Goal: Use online tool/utility: Use online tool/utility

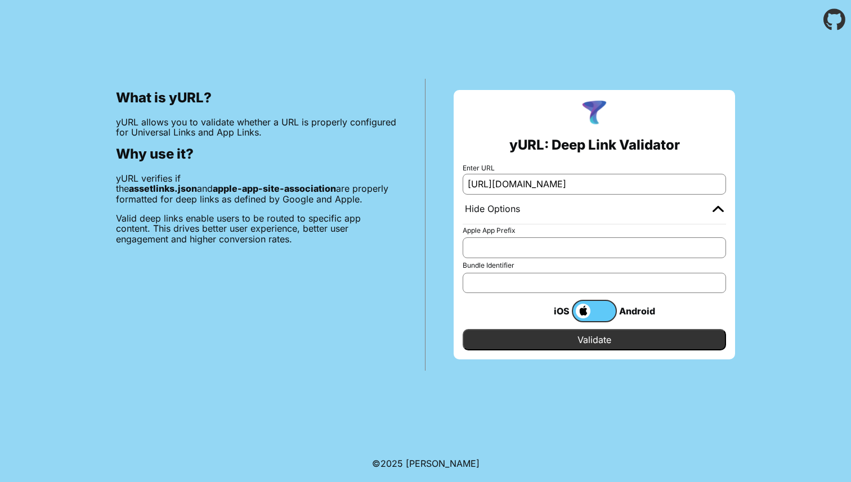
click at [512, 336] on input "Validate" at bounding box center [593, 339] width 263 height 21
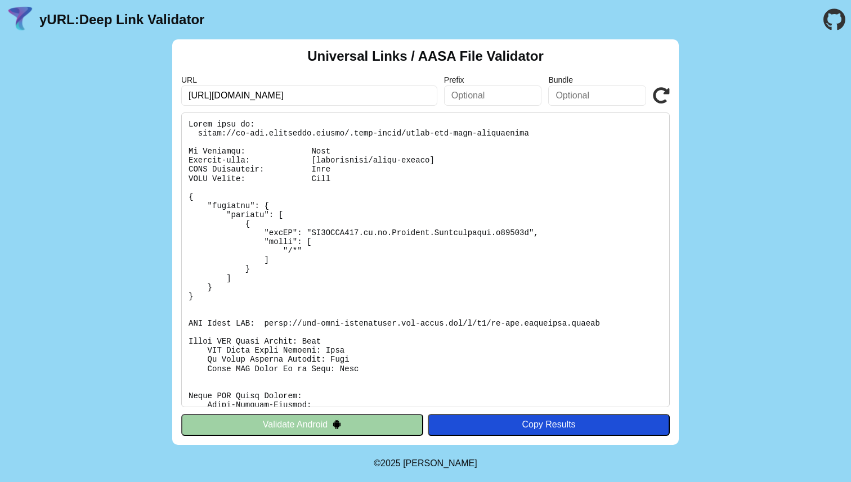
click at [344, 223] on pre at bounding box center [425, 260] width 488 height 295
drag, startPoint x: 371, startPoint y: 161, endPoint x: 428, endPoint y: 160, distance: 56.8
click at [428, 160] on pre at bounding box center [425, 260] width 488 height 295
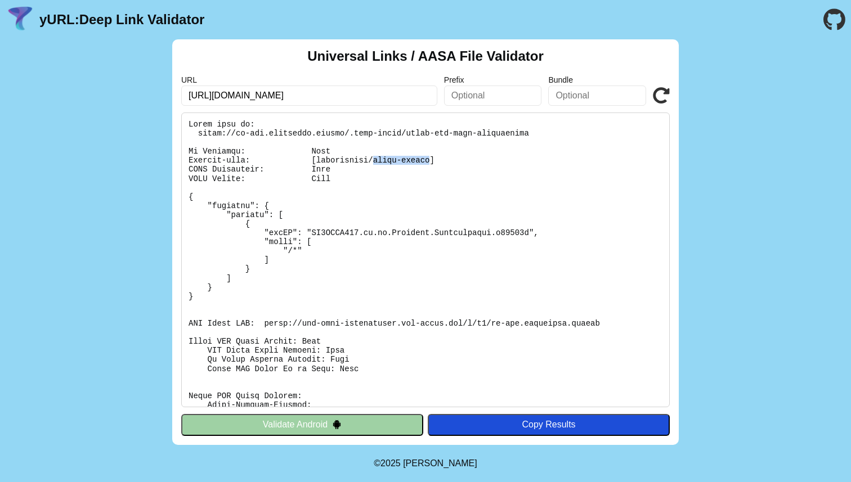
drag, startPoint x: 429, startPoint y: 160, endPoint x: 375, endPoint y: 158, distance: 54.6
click at [375, 158] on pre at bounding box center [425, 260] width 488 height 295
click at [350, 173] on pre at bounding box center [425, 260] width 488 height 295
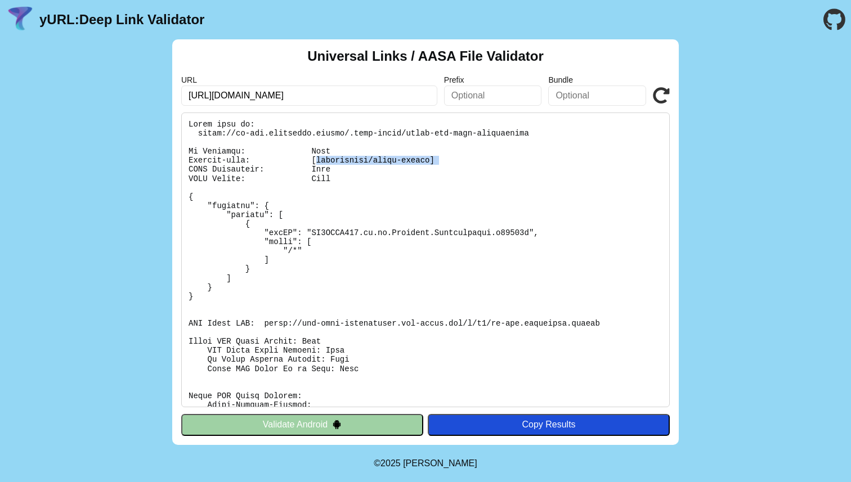
drag, startPoint x: 315, startPoint y: 159, endPoint x: 453, endPoint y: 159, distance: 138.4
click at [453, 159] on pre at bounding box center [425, 260] width 488 height 295
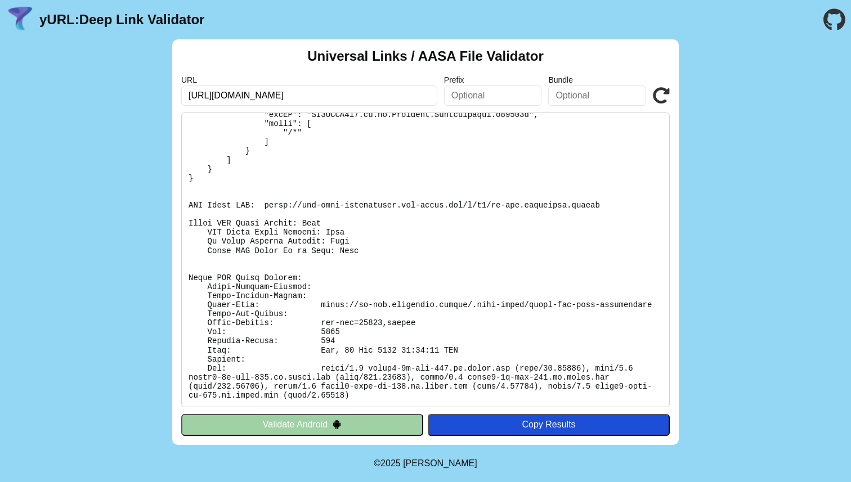
click at [379, 324] on pre at bounding box center [425, 260] width 488 height 295
click at [429, 154] on pre at bounding box center [425, 260] width 488 height 295
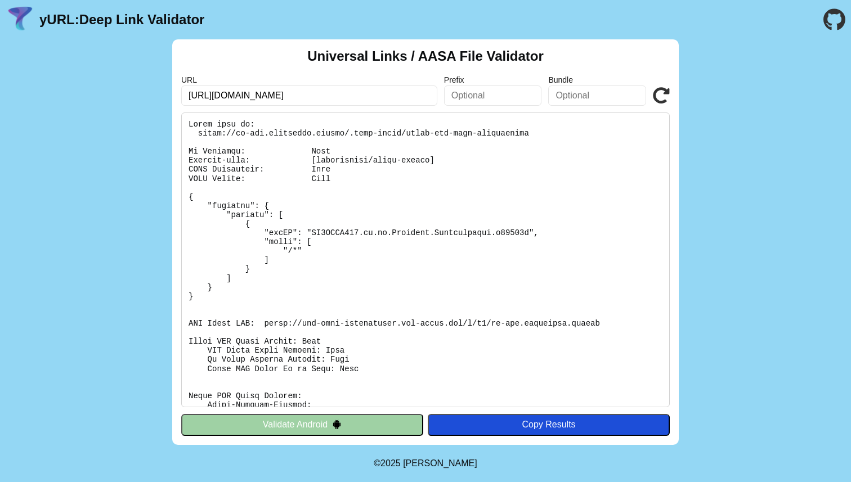
click at [323, 212] on pre at bounding box center [425, 260] width 488 height 295
click at [268, 188] on pre at bounding box center [425, 260] width 488 height 295
drag, startPoint x: 298, startPoint y: 157, endPoint x: 430, endPoint y: 170, distance: 132.8
click at [430, 170] on pre at bounding box center [425, 260] width 488 height 295
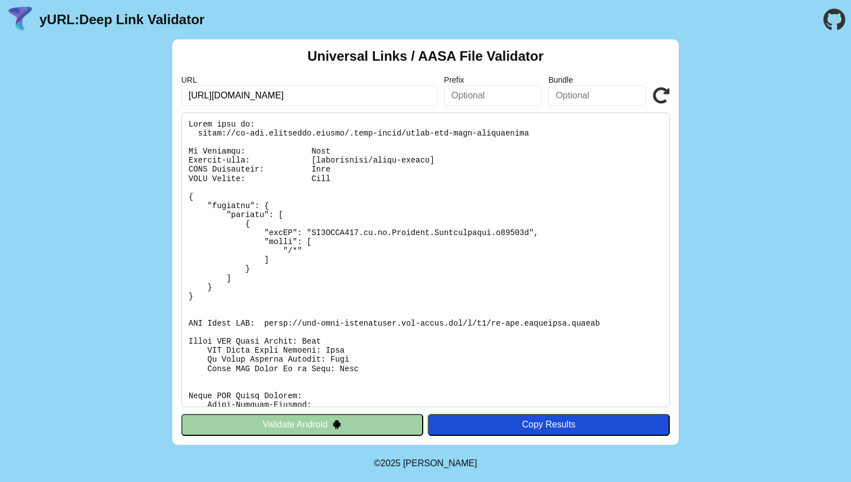
click at [293, 99] on input "https://jp-dev.cityremit.global" at bounding box center [309, 96] width 256 height 20
type input "https://jp-dev.cityremit.com"
click button "Validate" at bounding box center [0, 0] width 0 height 0
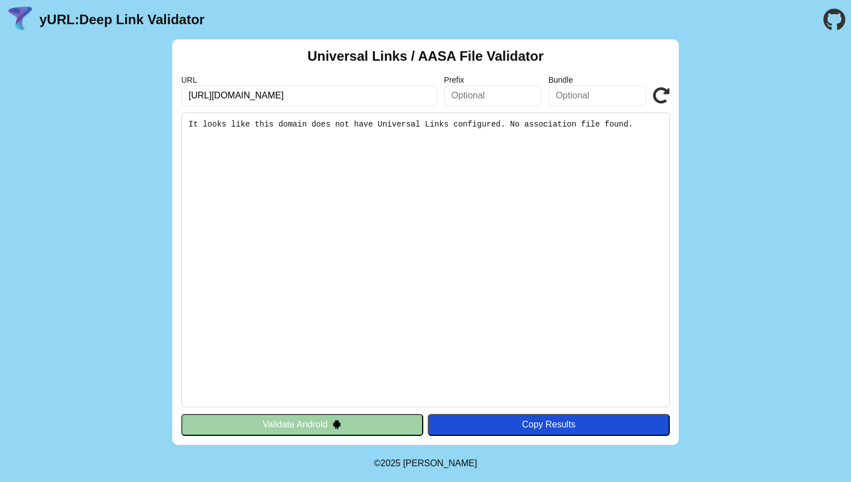
click at [298, 218] on pre "It looks like this domain does not have Universal Links configured. No associat…" at bounding box center [425, 260] width 488 height 295
drag, startPoint x: 279, startPoint y: 125, endPoint x: 401, endPoint y: 127, distance: 121.5
click at [401, 127] on pre "It looks like this domain does not have Universal Links configured. No associat…" at bounding box center [425, 260] width 488 height 295
click at [317, 102] on input "https://jp-dev.cityremit.com" at bounding box center [309, 96] width 256 height 20
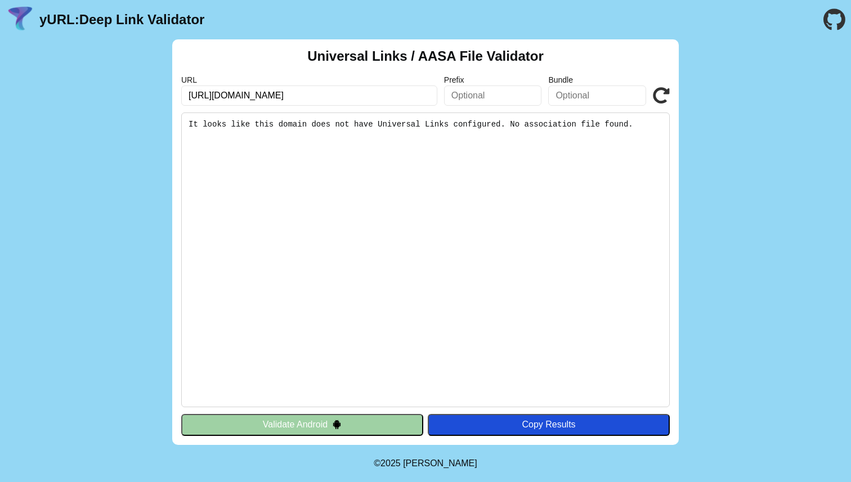
click at [235, 101] on input "https://jp-dev.cityremit.com" at bounding box center [309, 96] width 256 height 20
click at [298, 87] on input "https://jp-dev.cityremit.com" at bounding box center [309, 96] width 256 height 20
drag, startPoint x: 306, startPoint y: 97, endPoint x: 155, endPoint y: 97, distance: 150.8
click at [155, 97] on div "Universal Links / AASA File Validator URL https://jp-dev.cityremit.com Prefix B…" at bounding box center [425, 242] width 851 height 406
click at [289, 104] on input "text" at bounding box center [309, 96] width 256 height 20
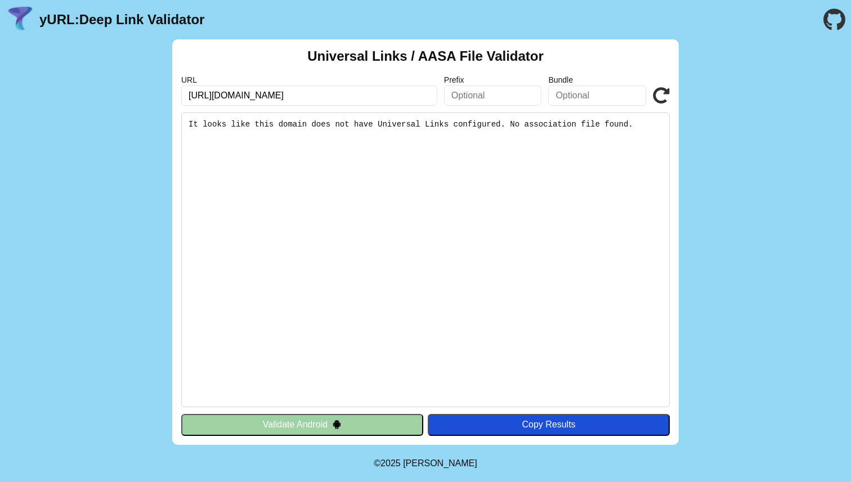
click at [289, 97] on input "https://jp-dev.cityremit.global" at bounding box center [309, 96] width 256 height 20
drag, startPoint x: 215, startPoint y: 96, endPoint x: 179, endPoint y: 95, distance: 35.5
click at [179, 95] on div "Universal Links / AASA File Validator URL https://jp-dev.cityremit.com Prefix B…" at bounding box center [425, 242] width 506 height 406
type input "[DOMAIN_NAME]"
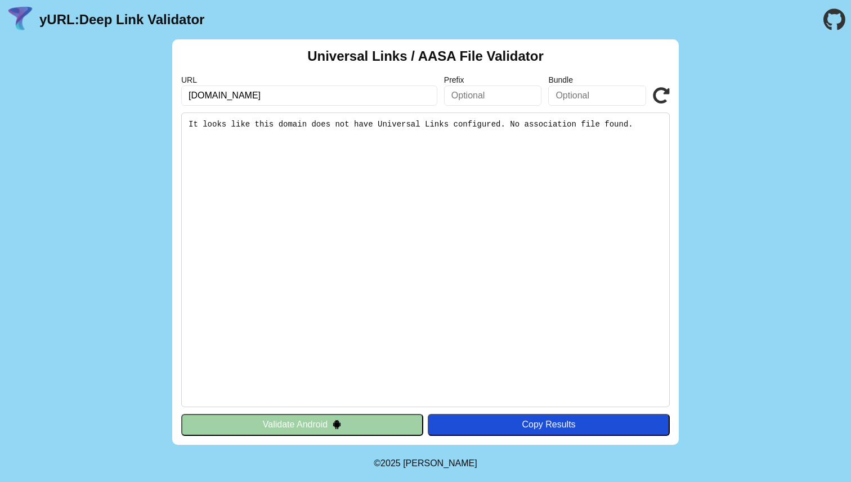
click button "Validate" at bounding box center [0, 0] width 0 height 0
drag, startPoint x: 284, startPoint y: 123, endPoint x: 416, endPoint y: 130, distance: 132.4
click at [416, 130] on pre "It looks like this domain does not have Universal Links configured. No associat…" at bounding box center [425, 260] width 488 height 295
drag, startPoint x: 282, startPoint y: 102, endPoint x: 151, endPoint y: 99, distance: 131.7
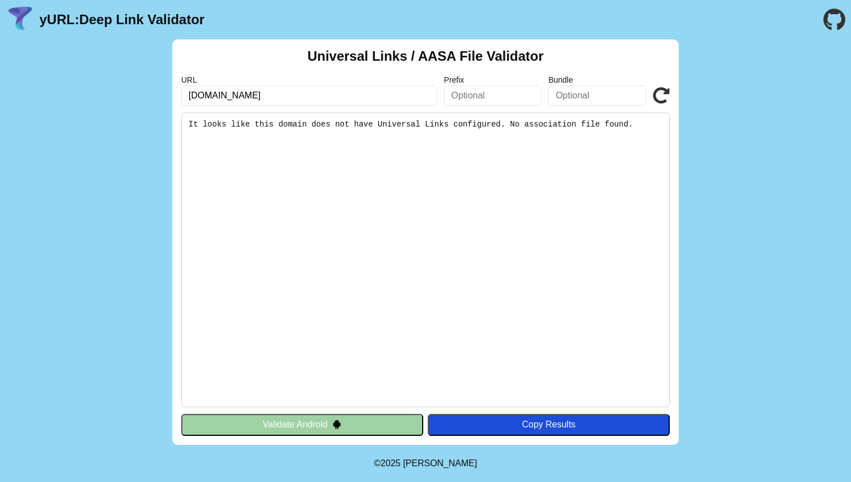
click at [151, 99] on div "Universal Links / AASA File Validator URL jp-dev.cityremit.com Prefix Bundle Va…" at bounding box center [425, 242] width 851 height 406
paste input "https://jp-dev.cityremit.com/.well-known/apple-app-site-association"
type input "https://jp-dev.cityremit.com/.well-known/apple-app-site-association"
click button "Validate" at bounding box center [0, 0] width 0 height 0
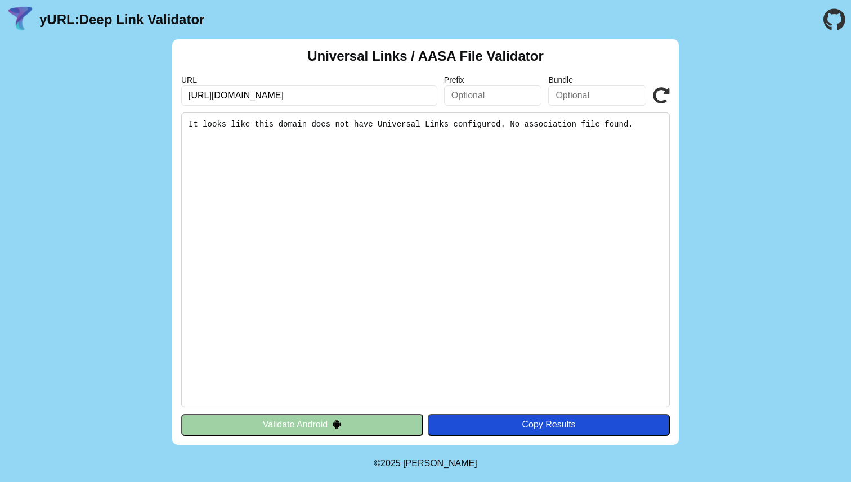
click at [203, 259] on pre "It looks like this domain does not have Universal Links configured. No associat…" at bounding box center [425, 260] width 488 height 295
click at [273, 124] on pre "It looks like this domain does not have Universal Links configured. No associat…" at bounding box center [425, 260] width 488 height 295
click at [294, 104] on input "https://jp-dev.cityremit.com/.well-known/apple-app-site-association" at bounding box center [309, 96] width 256 height 20
click at [272, 93] on input "https://jp-dev.cityremit.com/.well-known/apple-app-site-association" at bounding box center [309, 96] width 256 height 20
paste input "jp.co.Ctxpress.Eapplication.for.promoter"
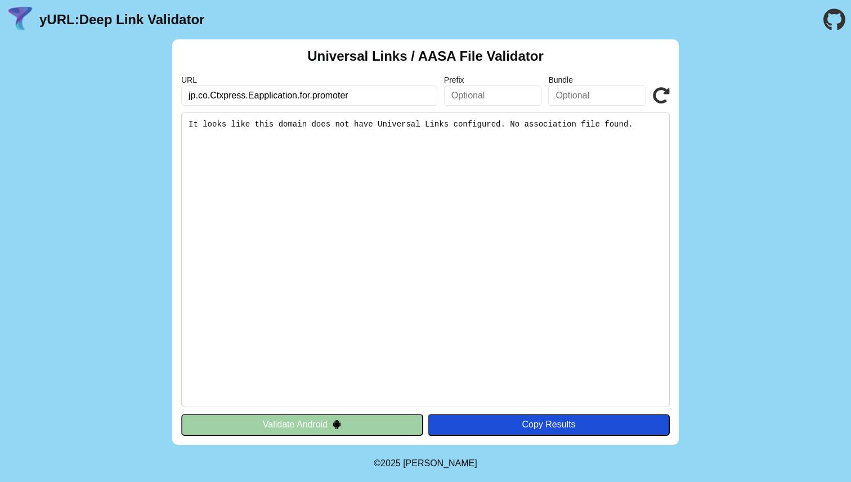
type input "jp.co.Ctxpress.Eapplication.for.promoter"
click button "Validate" at bounding box center [0, 0] width 0 height 0
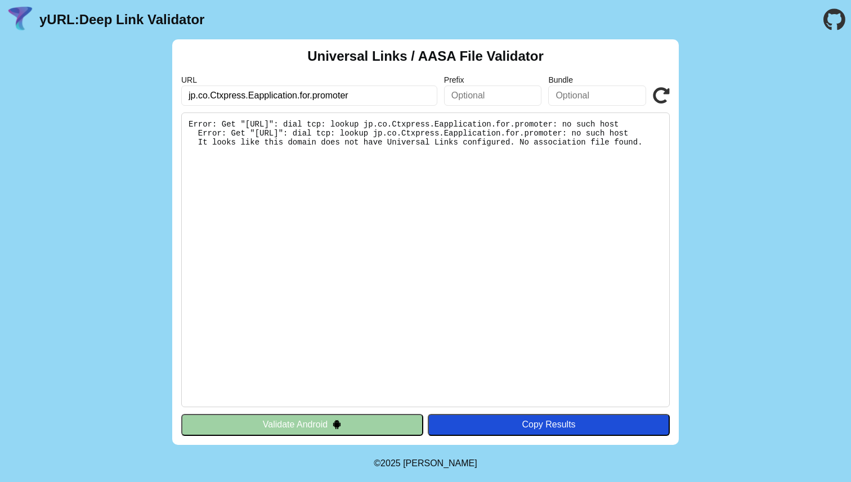
click at [574, 96] on input "text" at bounding box center [597, 96] width 98 height 20
paste input "jp.co.Ctxpress.Eapplication.for.promoter"
type input "jp.co.Ctxpress.Eapplication.for.promoter"
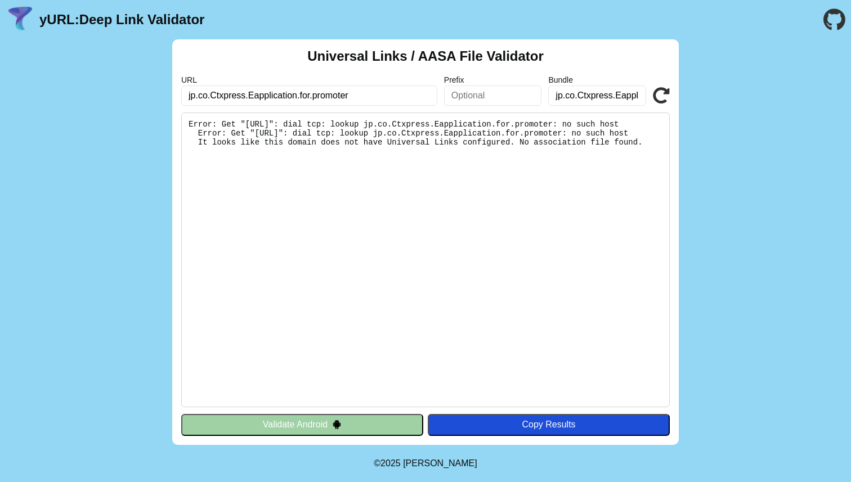
drag, startPoint x: 352, startPoint y: 94, endPoint x: 123, endPoint y: 93, distance: 229.0
click at [123, 93] on div "Universal Links / AASA File Validator URL jp.co.Ctxpress.Eapplication.for.promo…" at bounding box center [425, 242] width 851 height 406
type input "\"
click button "Validate" at bounding box center [0, 0] width 0 height 0
click at [584, 97] on input "jp.co.Ctxpress.Eapplication.for.promoter" at bounding box center [597, 96] width 98 height 20
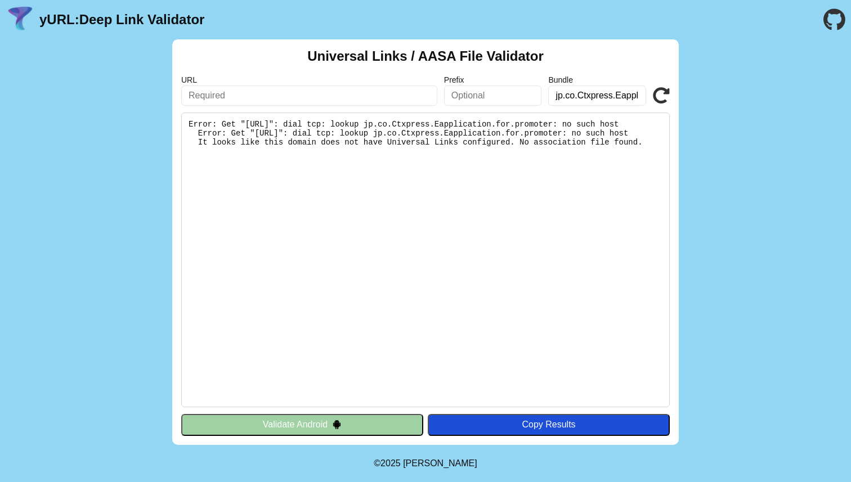
click button "Validate" at bounding box center [0, 0] width 0 height 0
click at [264, 88] on input "text" at bounding box center [309, 96] width 256 height 20
type input "[DOMAIN_NAME]"
click button "Validate" at bounding box center [0, 0] width 0 height 0
